Goal: Browse casually

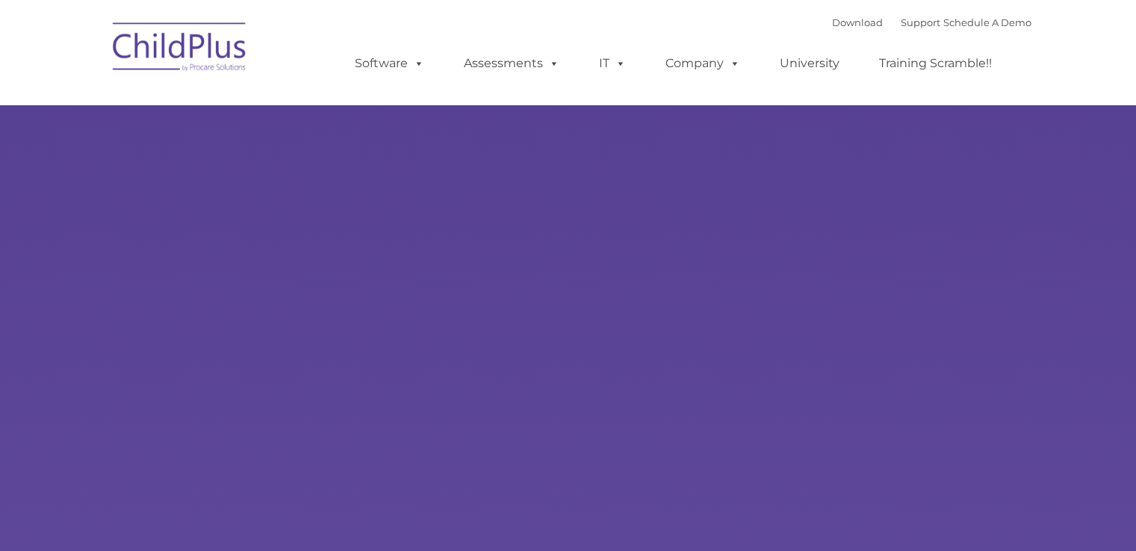
type input ""
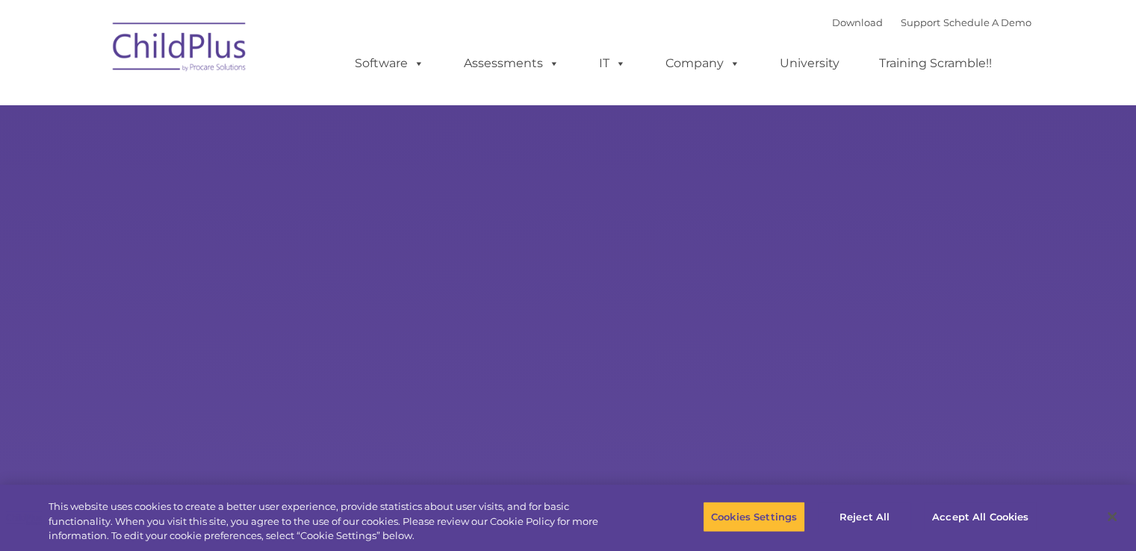
select select "MEDIUM"
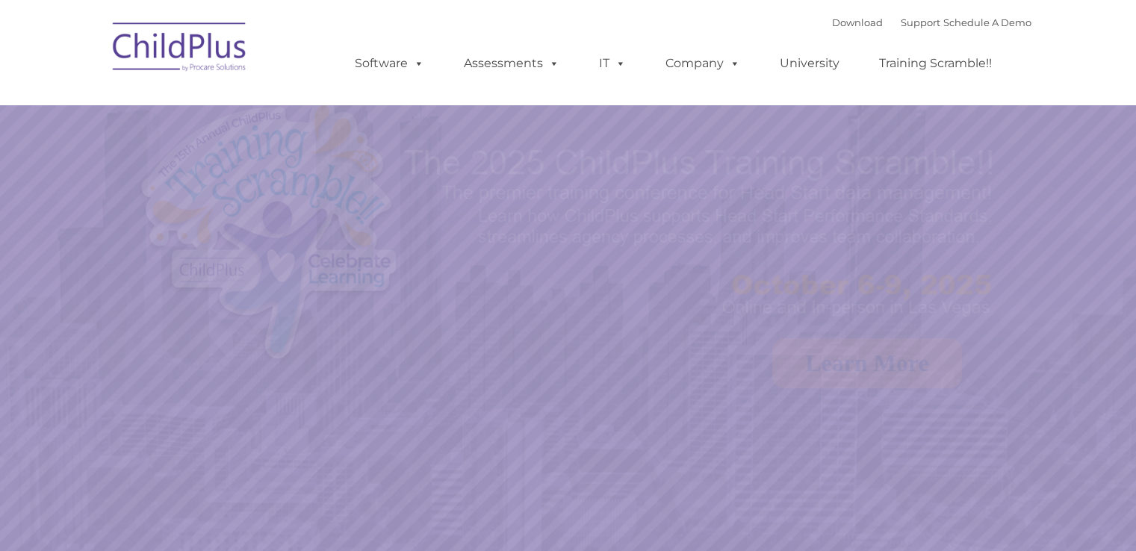
select select "MEDIUM"
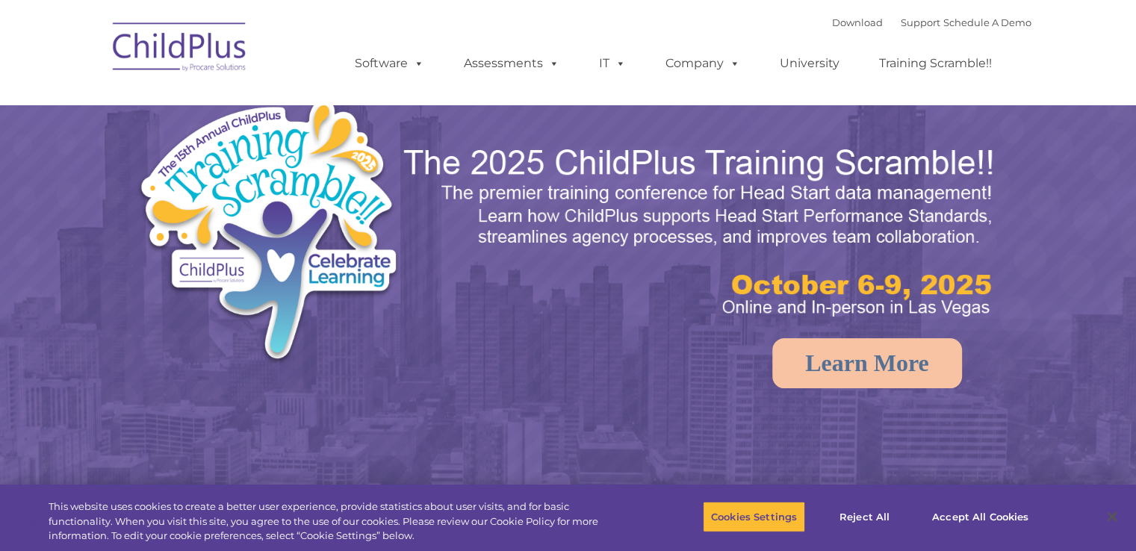
select select "MEDIUM"
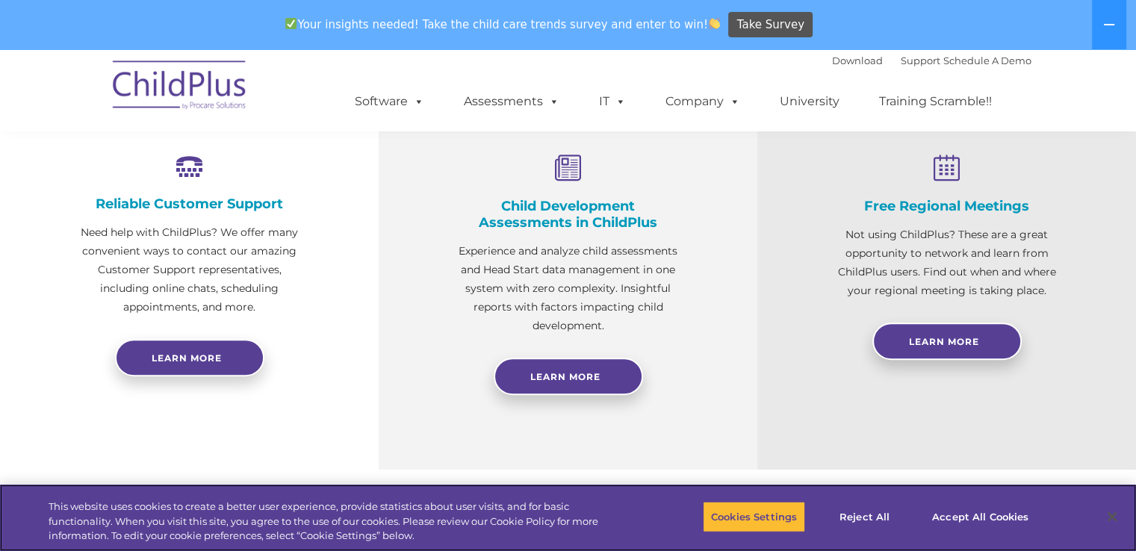
scroll to position [565, 0]
